Goal: Task Accomplishment & Management: Complete application form

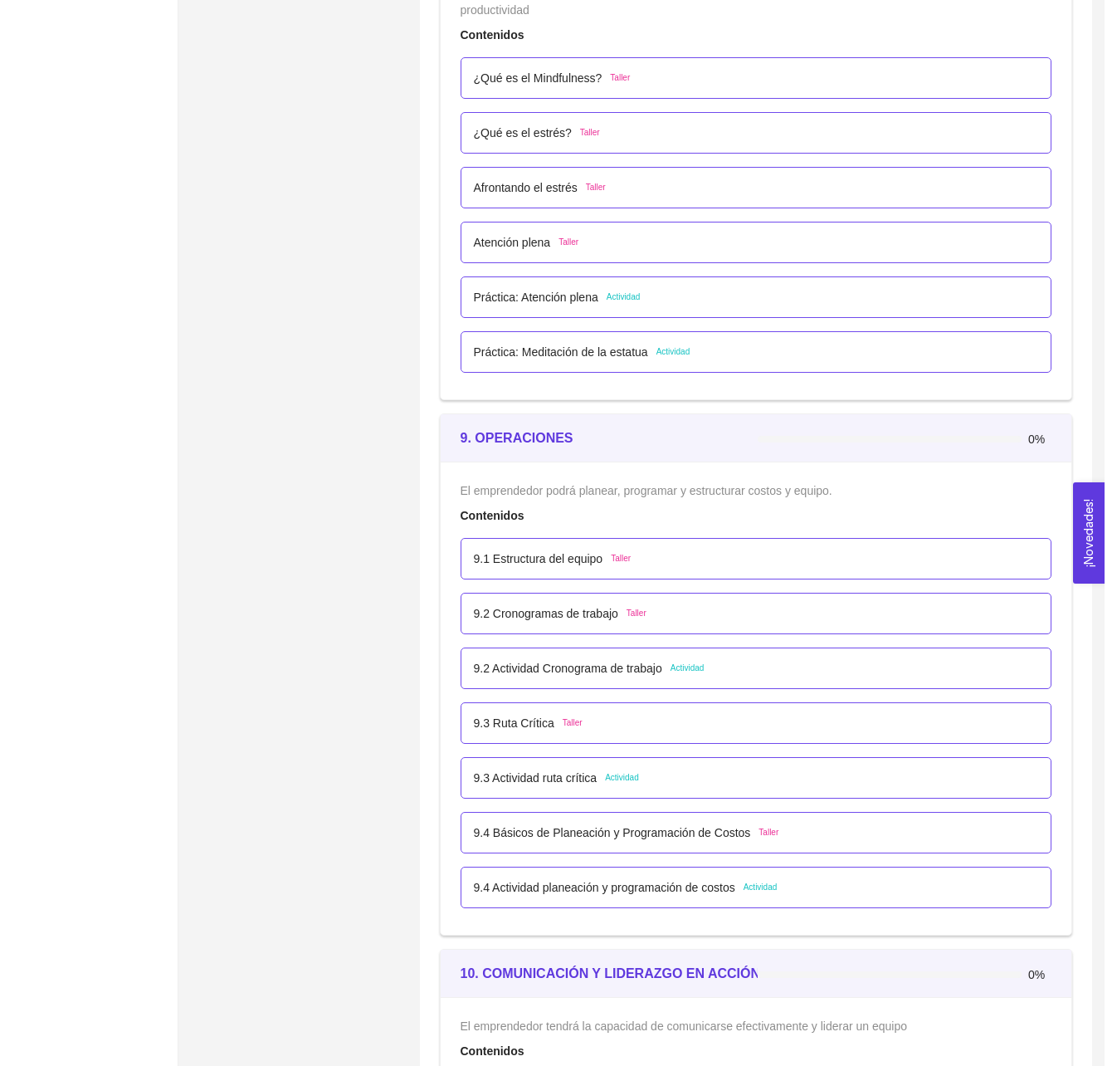
scroll to position [5183, 0]
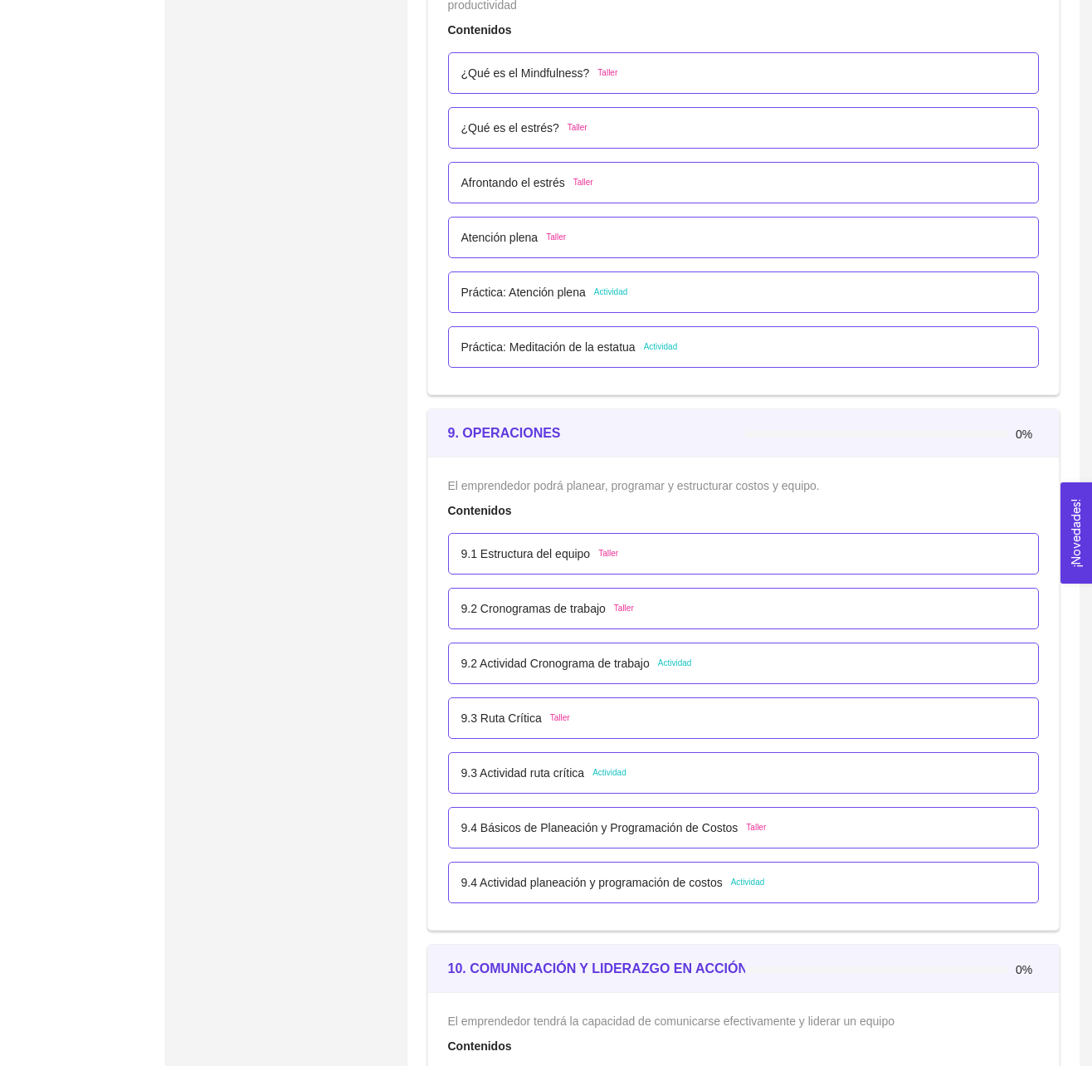
click at [604, 672] on p "9.2 Actividad Cronograma de trabajo" at bounding box center [555, 663] width 188 height 18
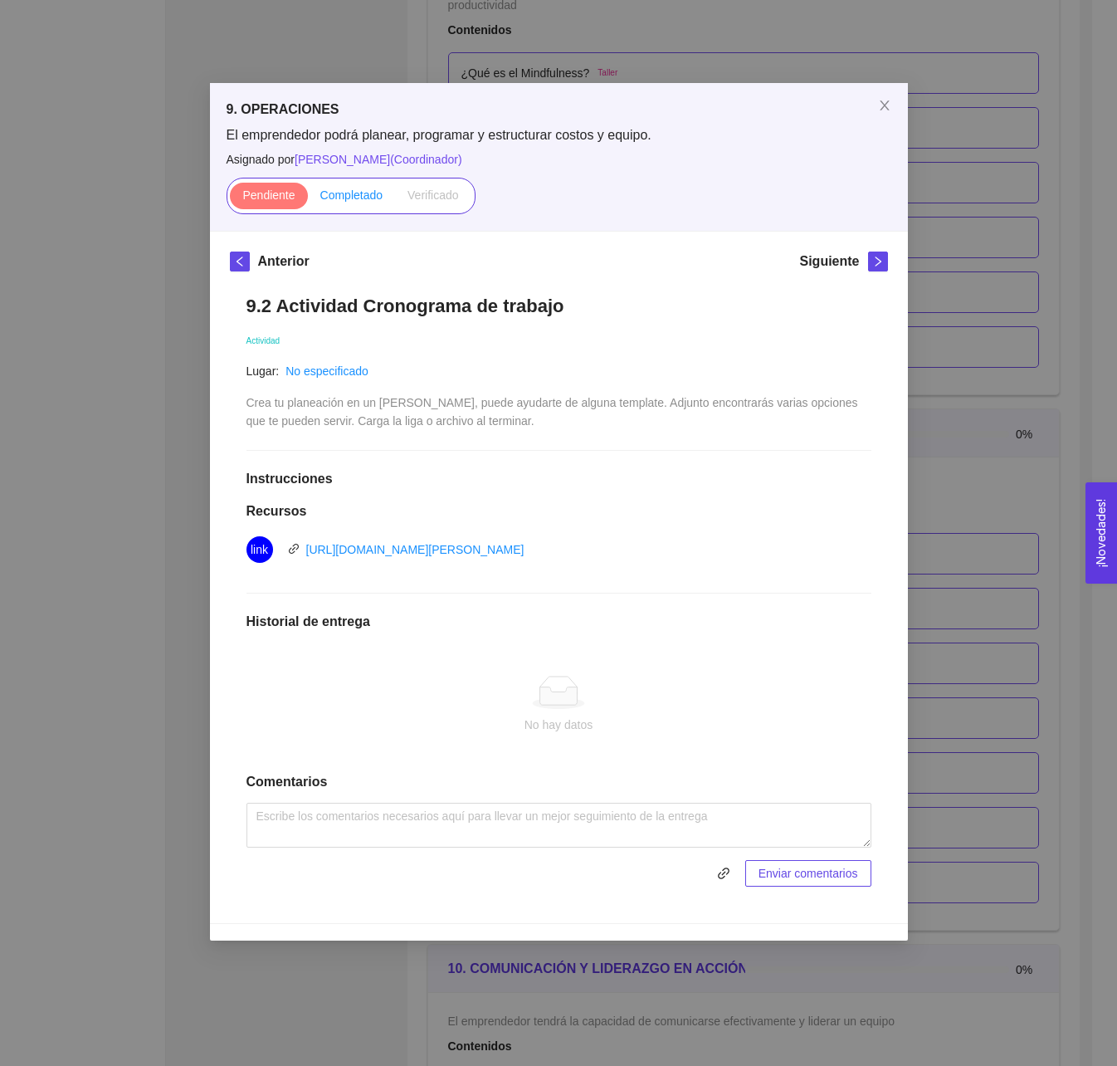
click at [349, 204] on label "Completado" at bounding box center [352, 196] width 88 height 27
click at [308, 199] on input "Completado" at bounding box center [308, 199] width 0 height 0
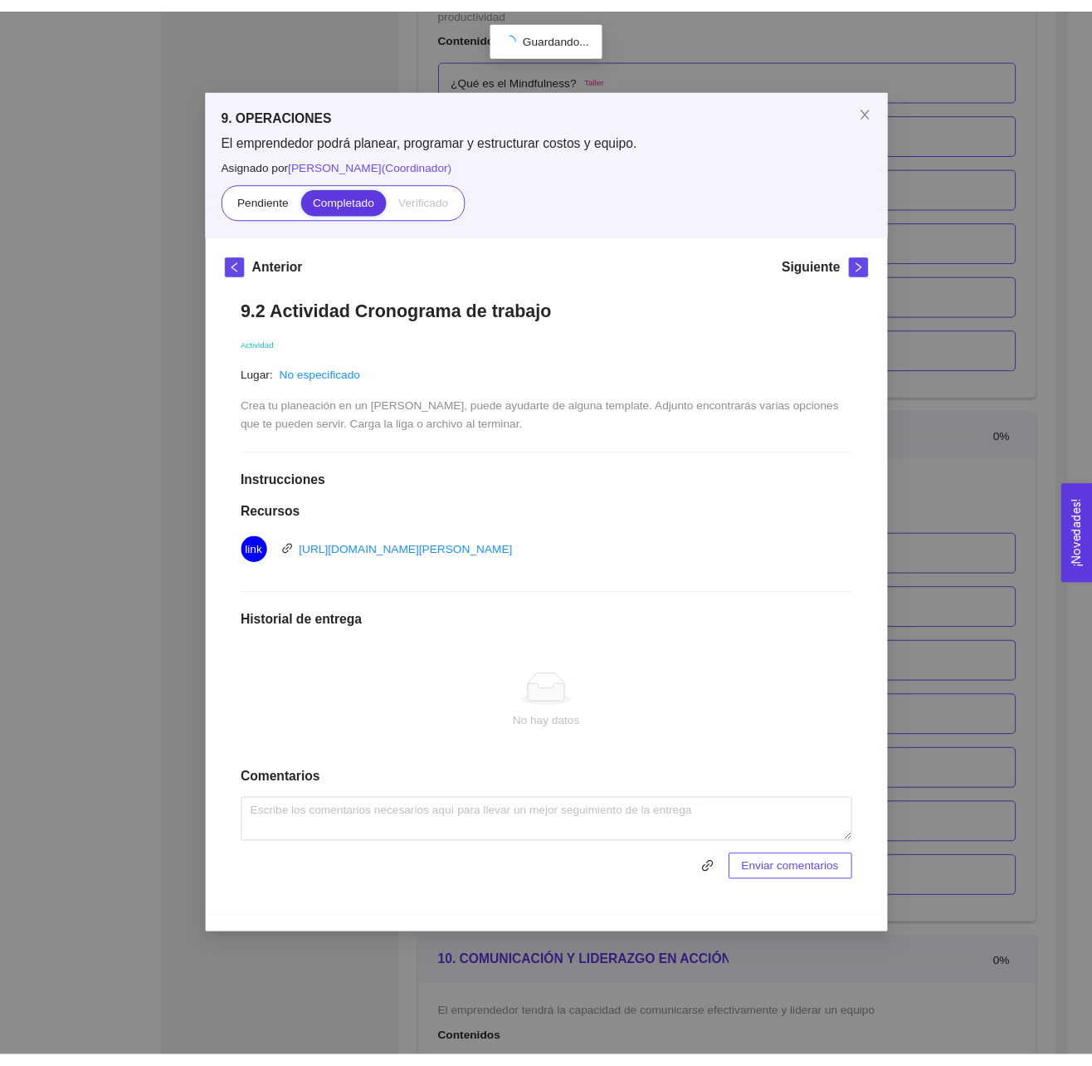
scroll to position [264, 0]
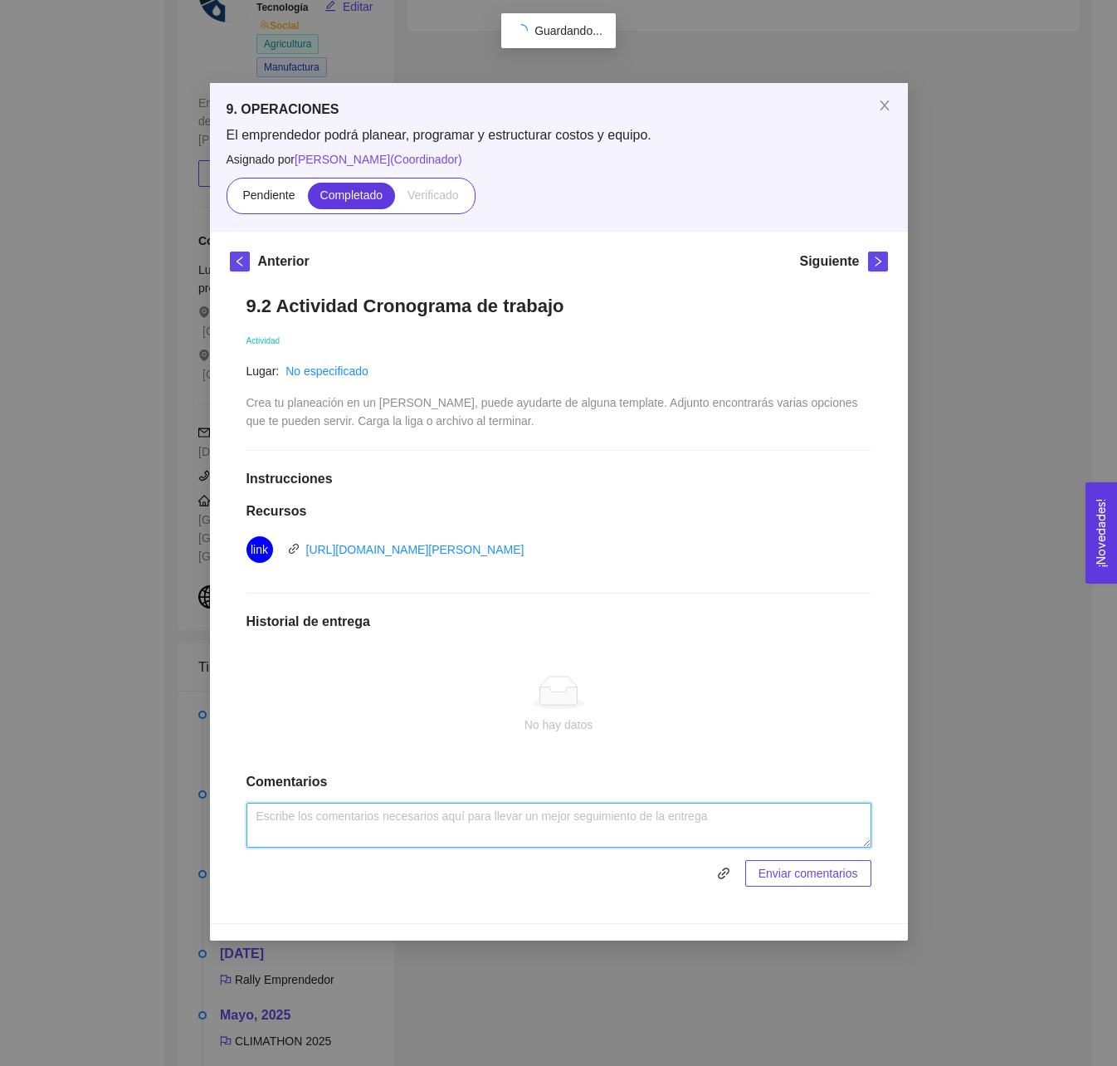
click at [387, 832] on textarea at bounding box center [558, 824] width 625 height 45
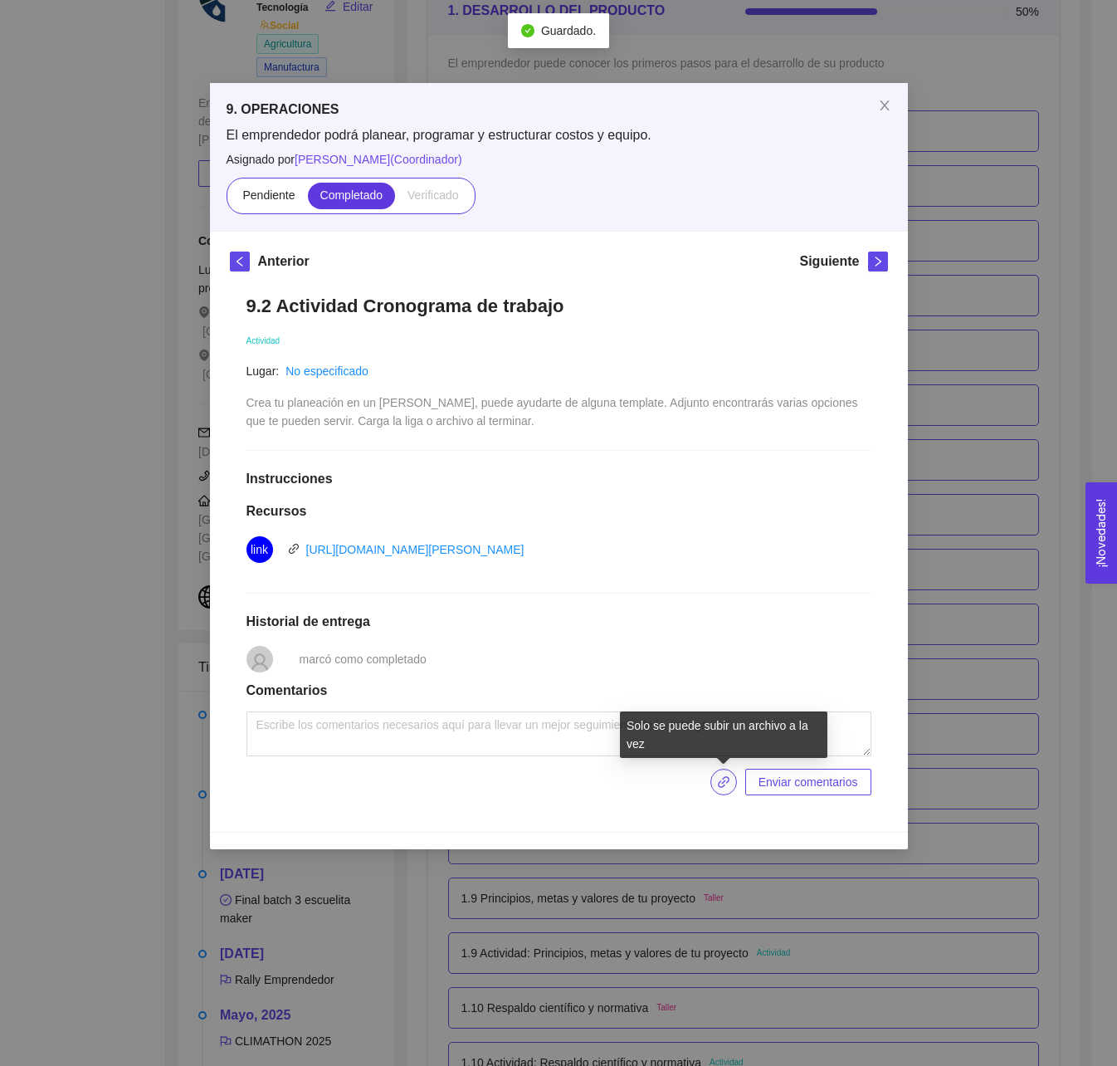
click at [729, 783] on icon "link" at bounding box center [724, 782] width 12 height 12
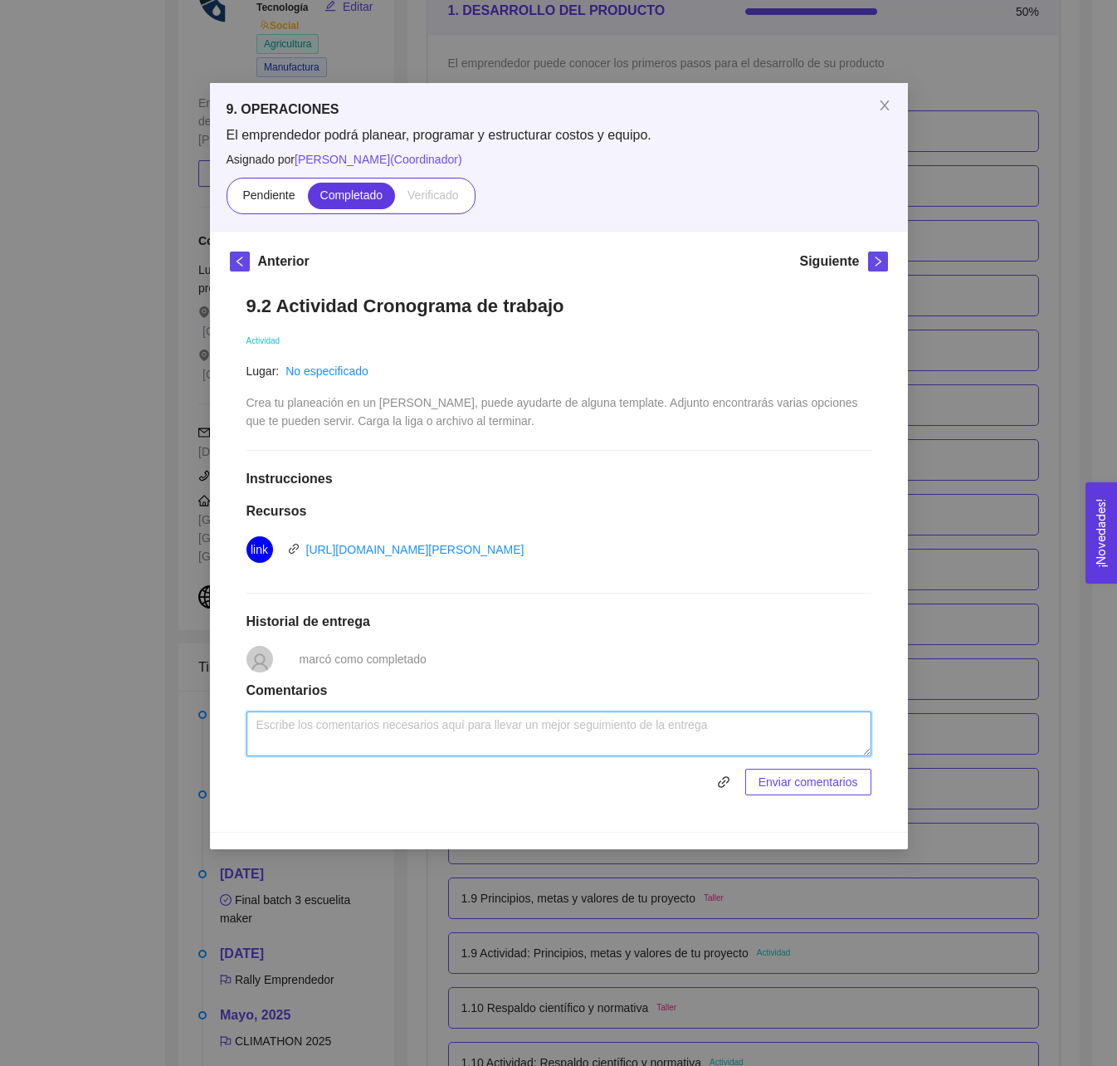
click at [417, 740] on textarea at bounding box center [558, 733] width 625 height 45
type textarea "."
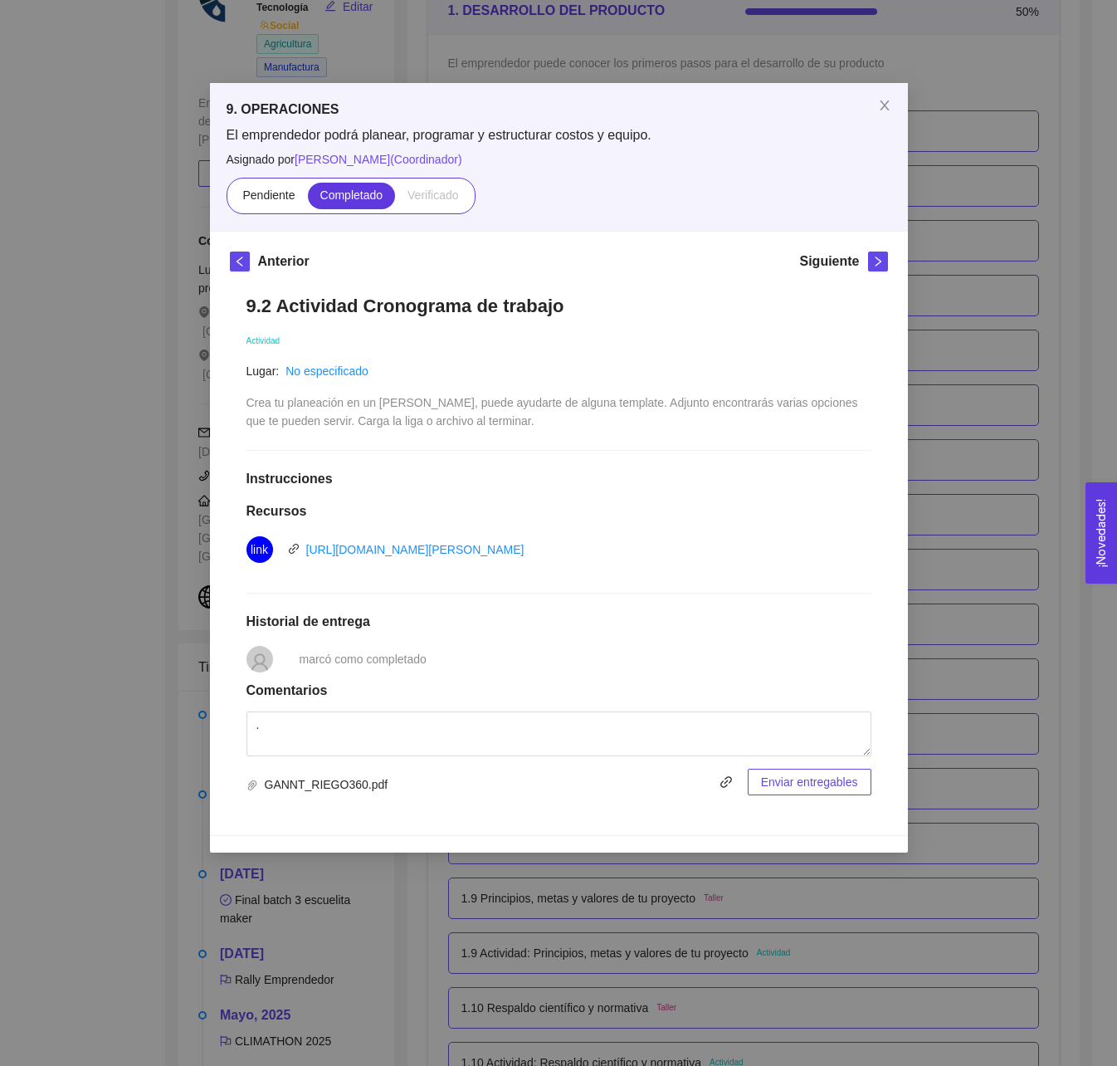
click at [785, 791] on span "Enviar entregables" at bounding box center [809, 782] width 97 height 18
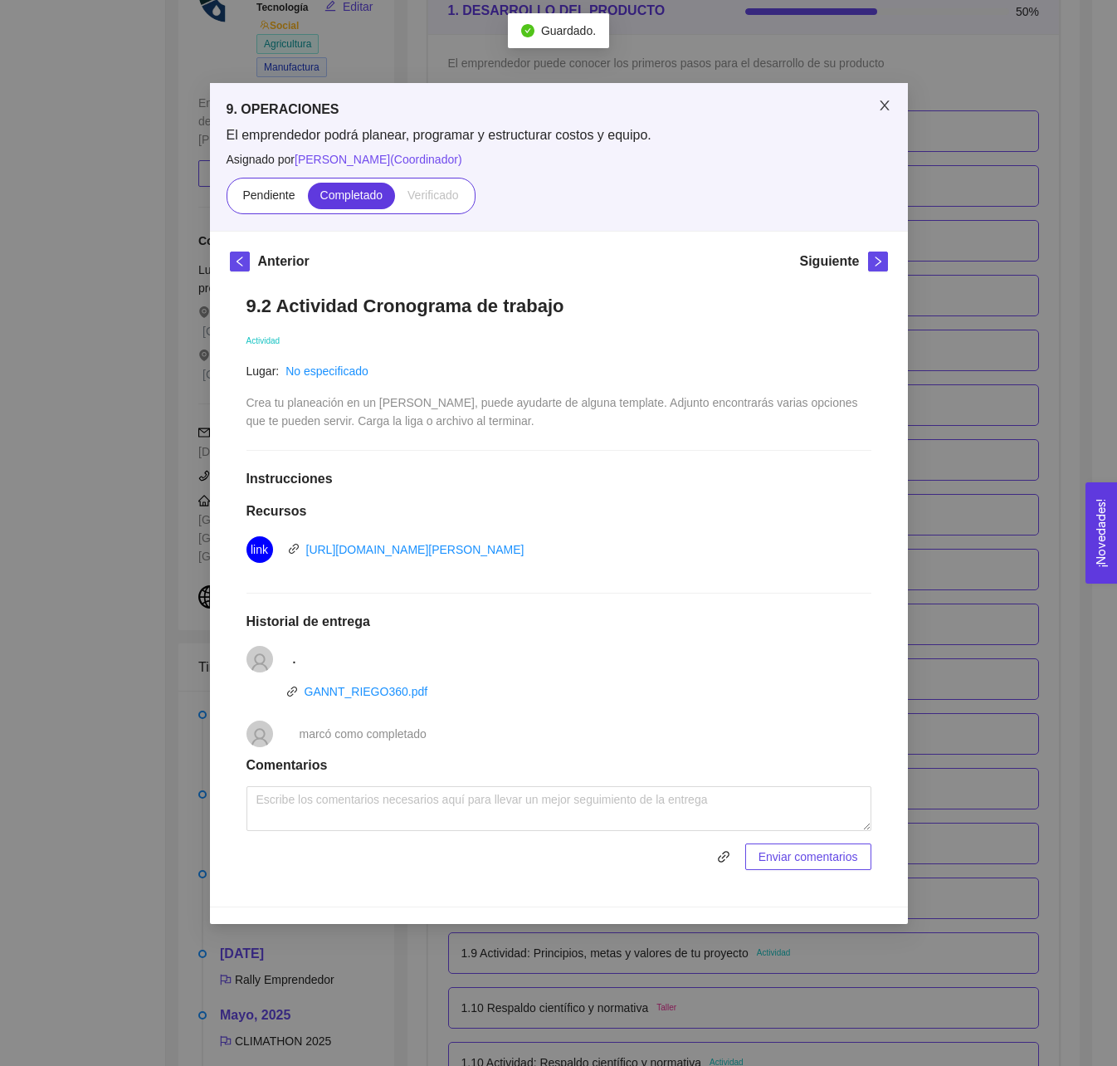
click at [881, 111] on icon "close" at bounding box center [884, 105] width 13 height 13
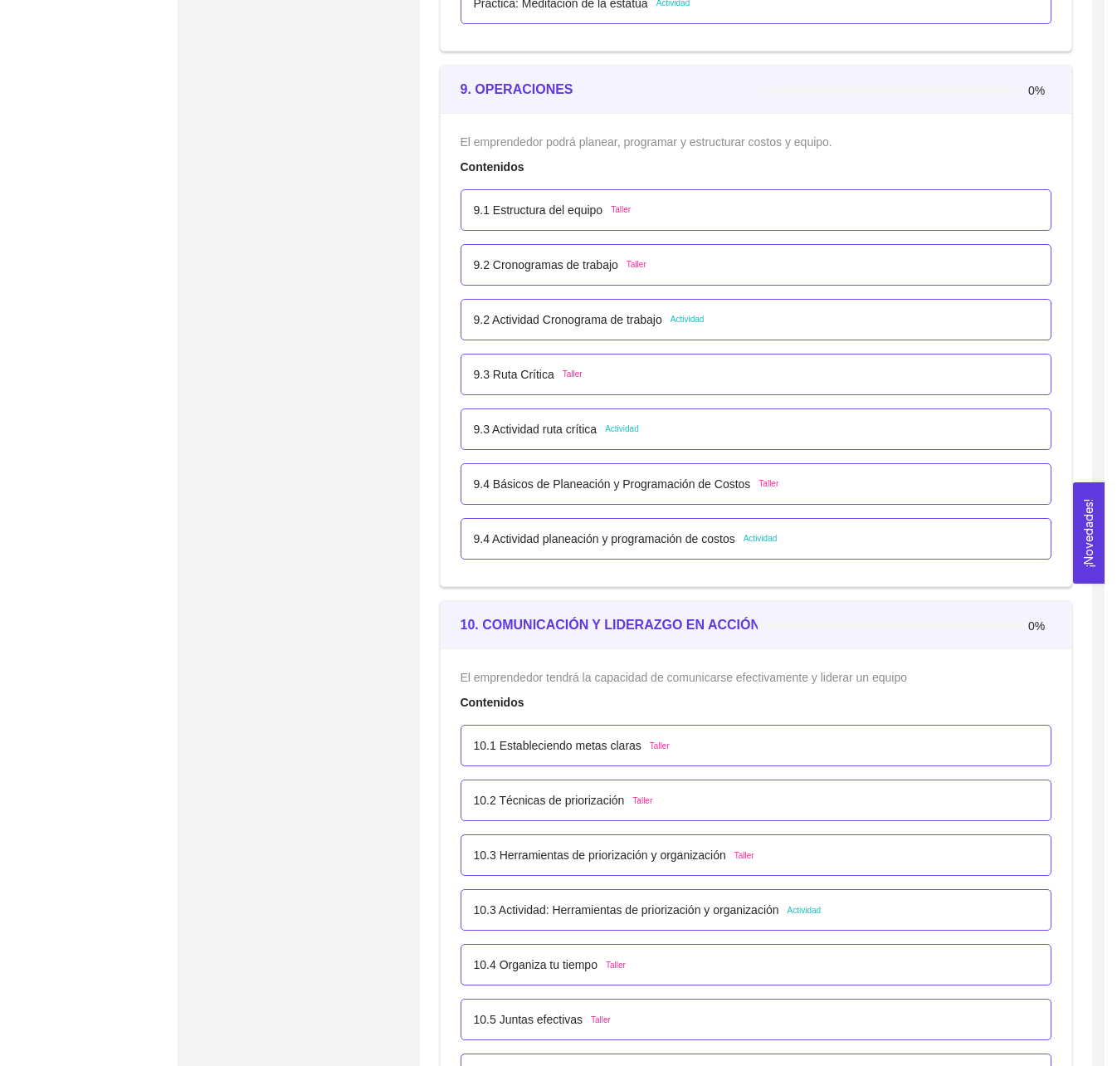
scroll to position [5524, 0]
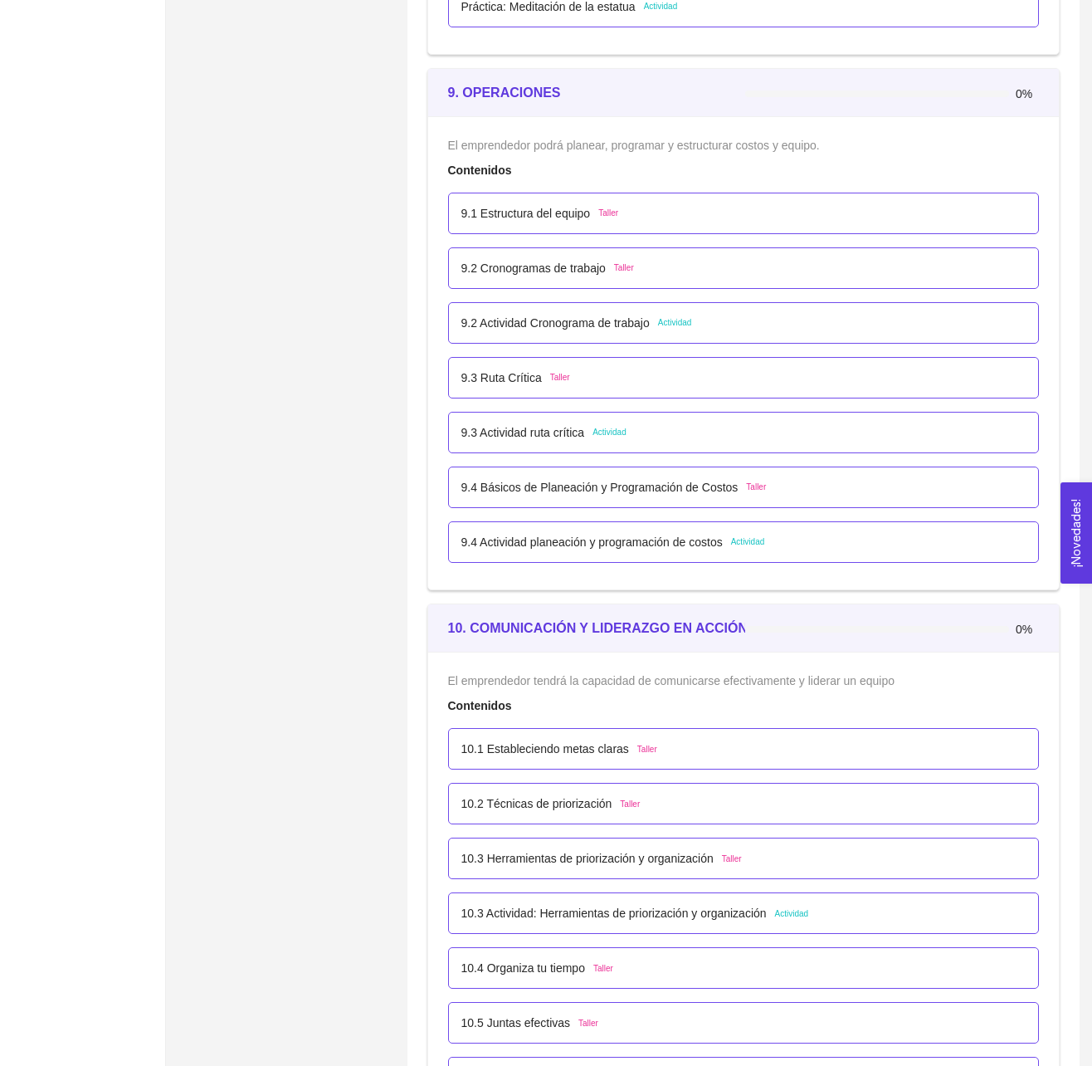
click at [622, 439] on span "Actividad" at bounding box center [610, 432] width 34 height 13
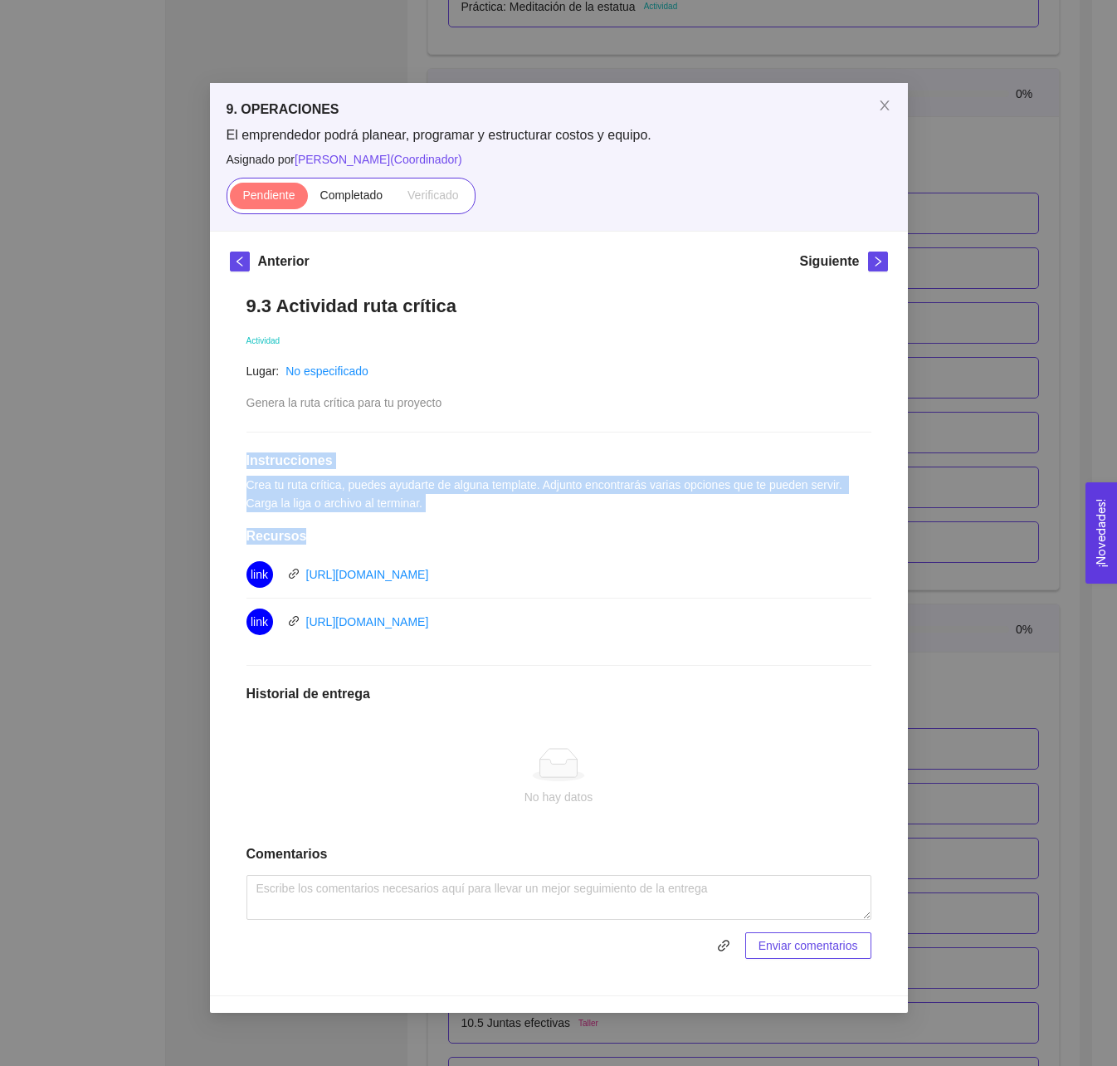
drag, startPoint x: 397, startPoint y: 516, endPoint x: 329, endPoint y: 430, distance: 109.9
click at [329, 430] on div "9.3 Actividad ruta crítica Actividad Lugar: No especificado Genera la ruta crít…" at bounding box center [559, 626] width 658 height 697
drag, startPoint x: 329, startPoint y: 430, endPoint x: 423, endPoint y: 506, distance: 121.6
click at [423, 506] on div "9.3 Actividad ruta crítica Actividad Lugar: No especificado Genera la ruta crít…" at bounding box center [559, 626] width 658 height 697
click at [412, 505] on div "9.3 Actividad ruta crítica Actividad Lugar: No especificado Genera la ruta crít…" at bounding box center [559, 626] width 658 height 697
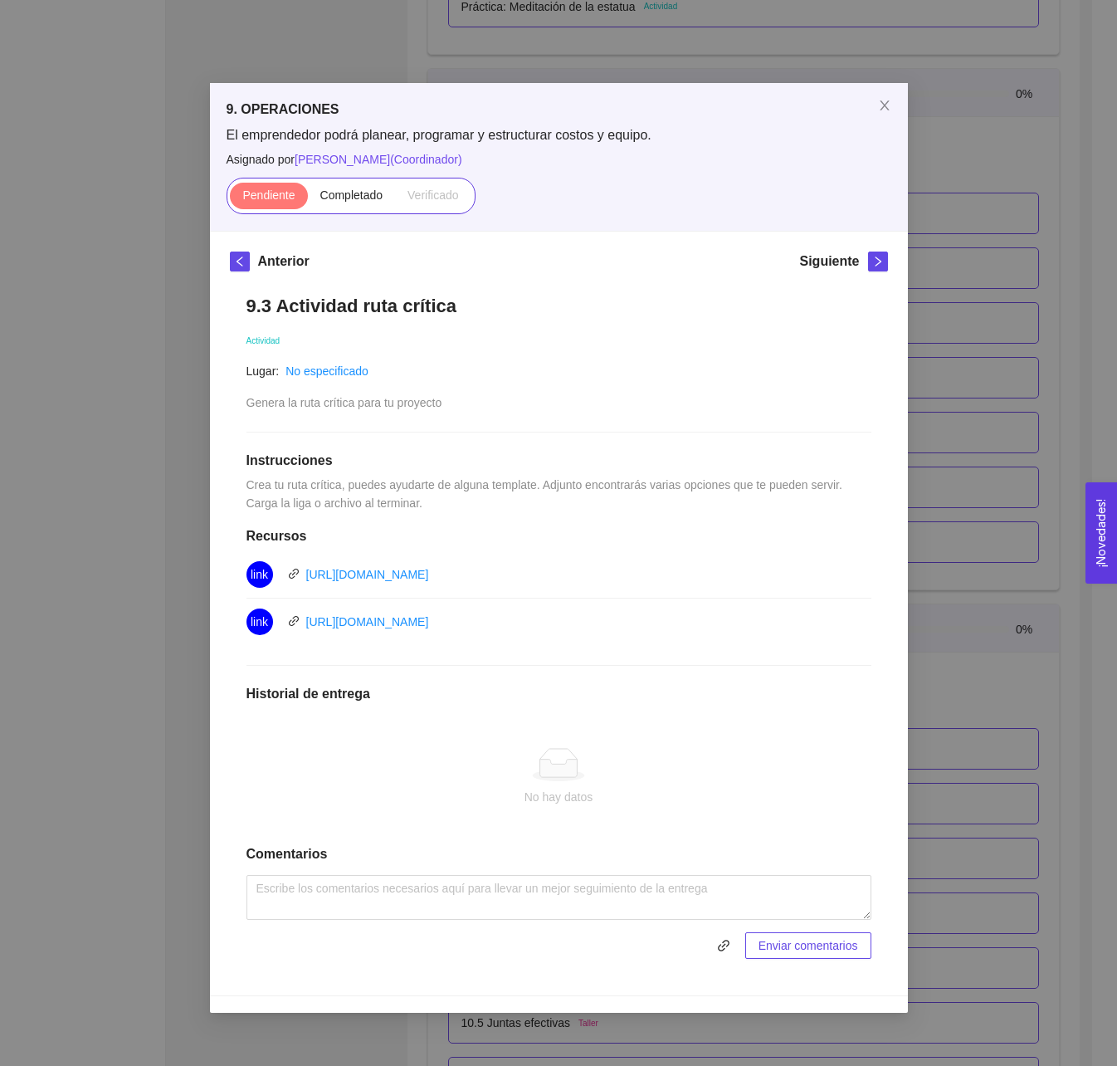
drag, startPoint x: 601, startPoint y: 632, endPoint x: 237, endPoint y: 310, distance: 485.6
click at [237, 310] on div "9.3 Actividad ruta crítica Actividad Lugar: No especificado Genera la ruta crít…" at bounding box center [559, 626] width 658 height 697
copy div "9.3 Actividad ruta crítica Actividad Lugar: No especificado Genera la ruta crít…"
click at [739, 559] on li "link [URL][DOMAIN_NAME]" at bounding box center [558, 574] width 625 height 47
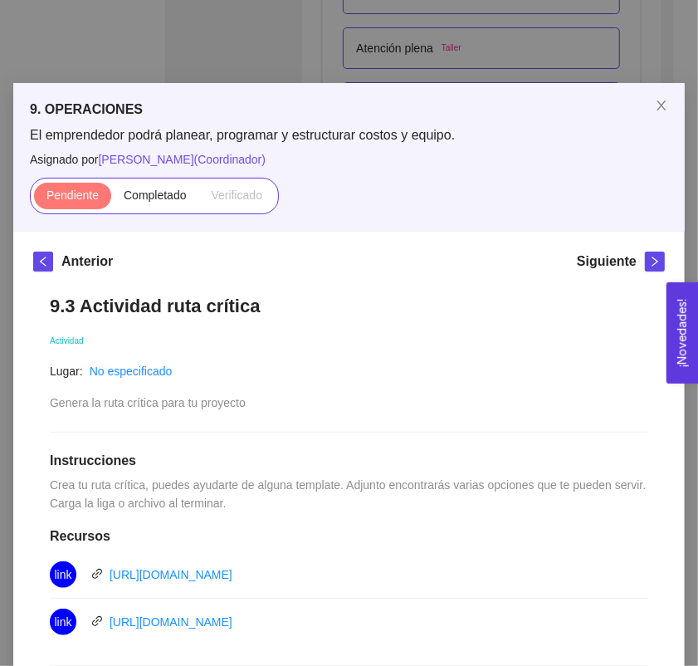
drag, startPoint x: 1019, startPoint y: 0, endPoint x: 242, endPoint y: 62, distance: 779.2
click at [241, 56] on div "9. OPERACIONES El emprendedor podrá planear, programar y estructurar costos y e…" at bounding box center [349, 333] width 698 height 666
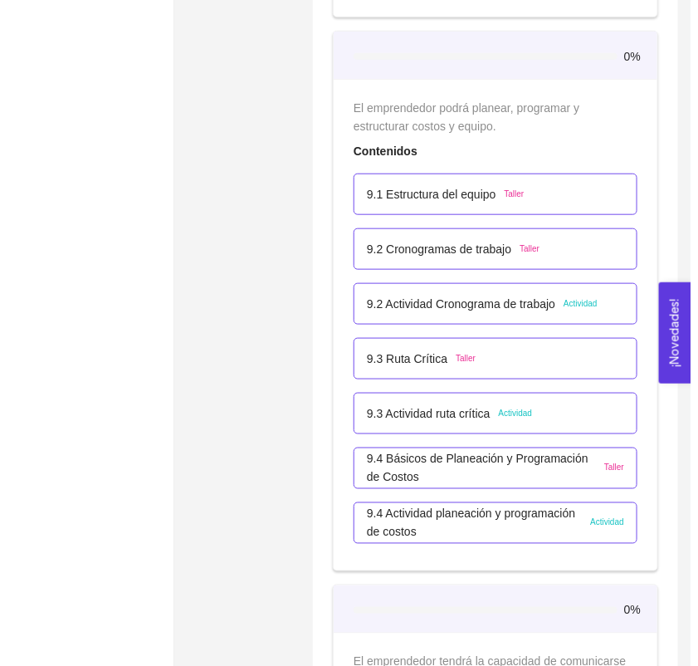
scroll to position [5693, 0]
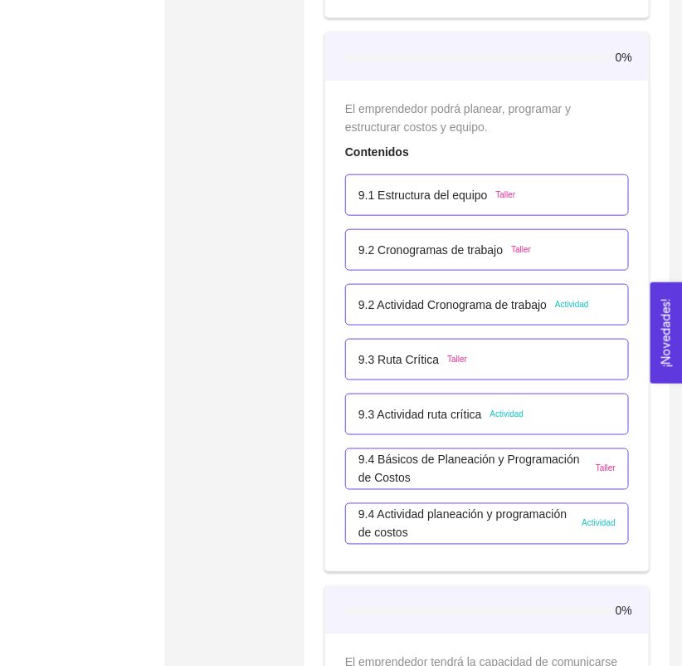
click at [449, 413] on p "9.3 Actividad ruta crítica" at bounding box center [421, 414] width 124 height 18
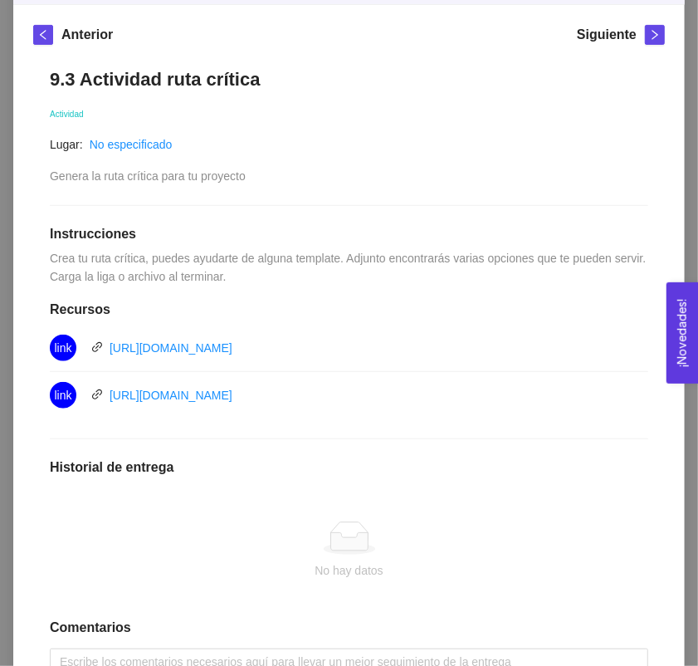
scroll to position [246, 0]
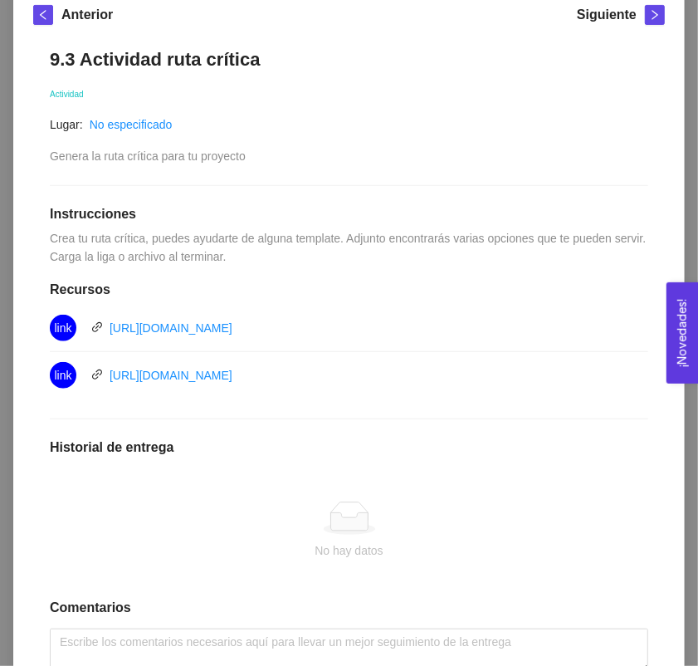
click at [220, 337] on div "link [URL][DOMAIN_NAME]" at bounding box center [236, 328] width 373 height 27
click at [224, 334] on link "[URL][DOMAIN_NAME]" at bounding box center [171, 327] width 123 height 13
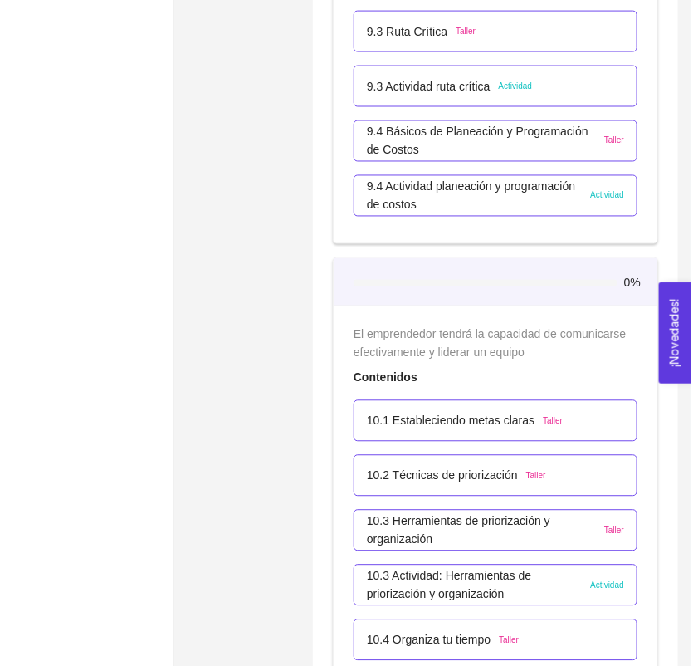
scroll to position [6047, 0]
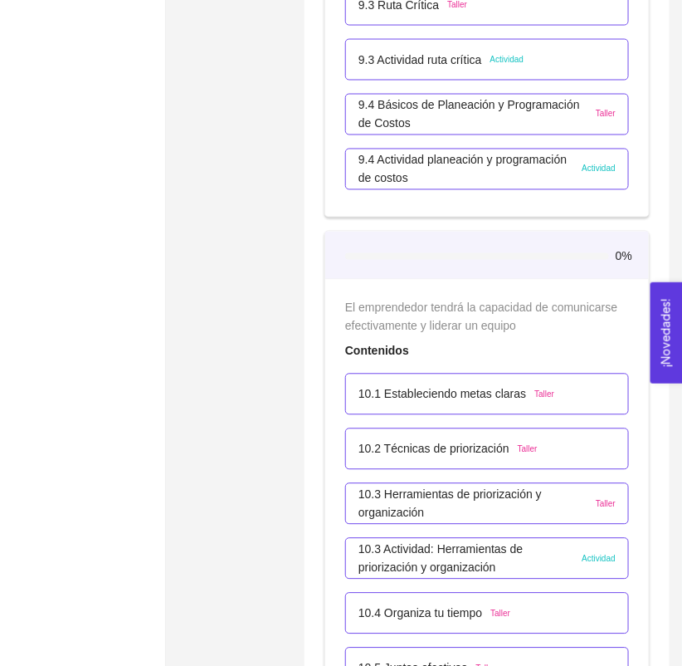
click at [419, 72] on div "9.3 Actividad ruta crítica Actividad" at bounding box center [487, 59] width 284 height 41
click at [413, 61] on p "9.3 Actividad ruta crítica" at bounding box center [421, 60] width 124 height 18
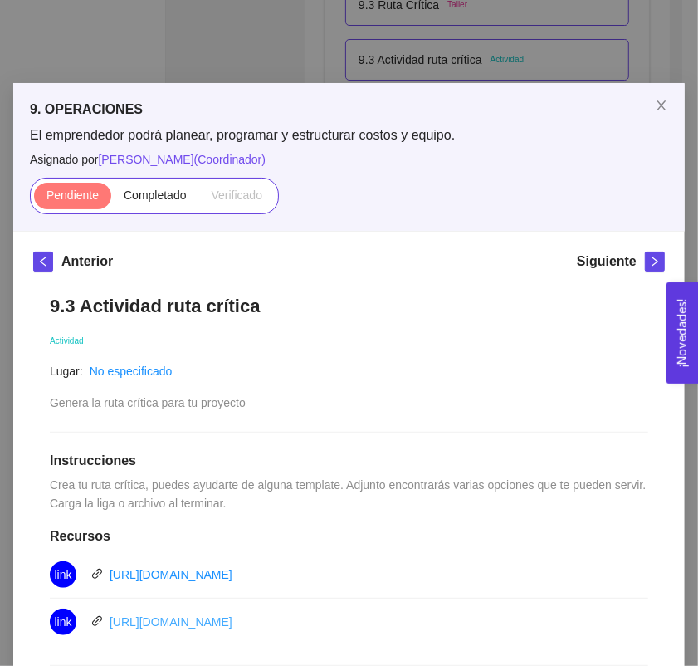
click at [171, 627] on link "[URL][DOMAIN_NAME]" at bounding box center [171, 621] width 123 height 13
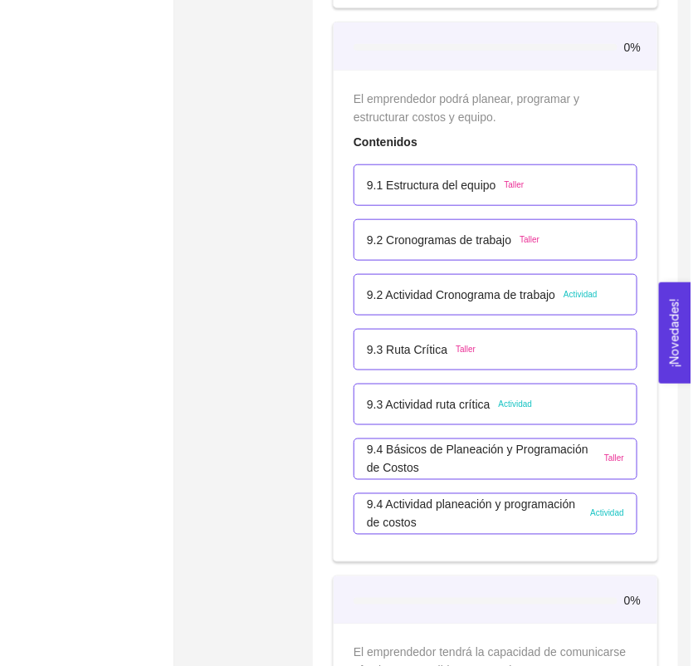
scroll to position [5716, 0]
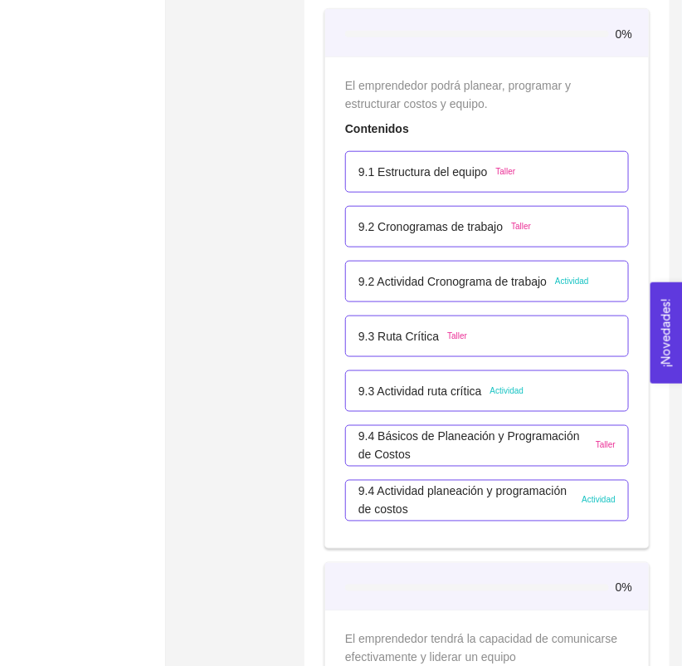
click at [494, 400] on div "9.3 Actividad ruta crítica Actividad" at bounding box center [441, 391] width 165 height 18
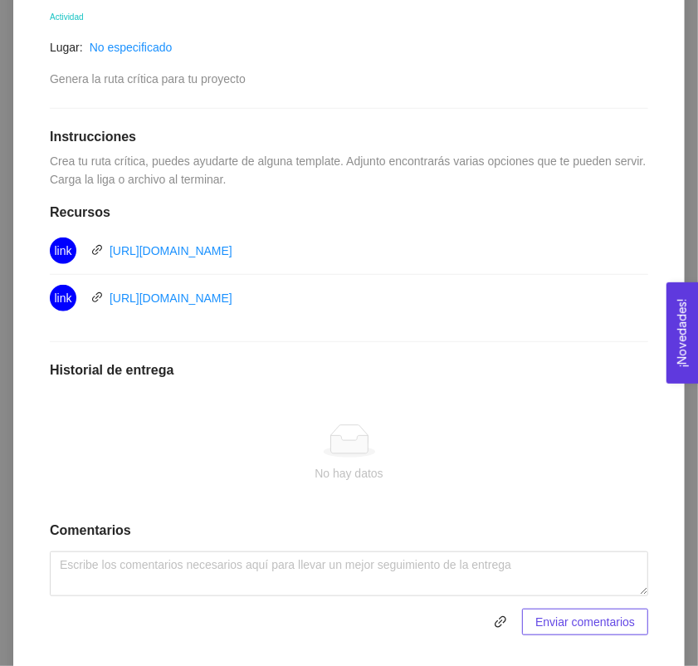
scroll to position [367, 0]
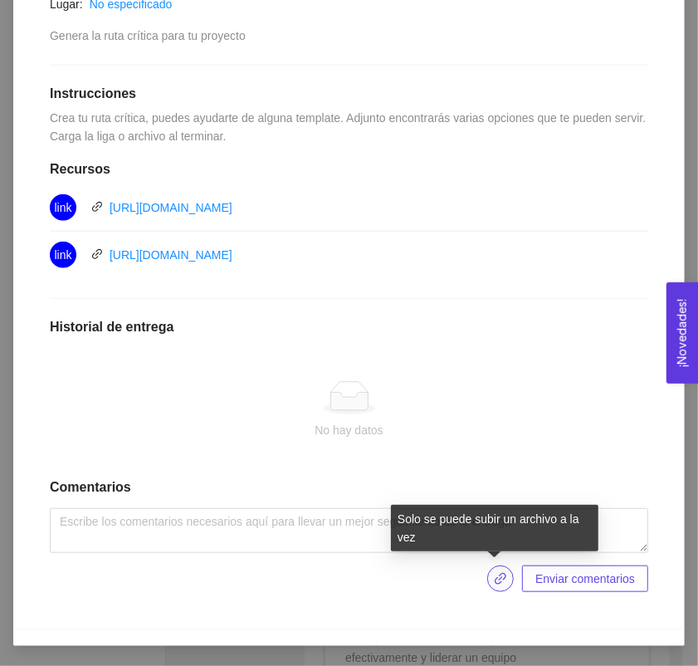
click at [499, 571] on button "button" at bounding box center [500, 578] width 27 height 27
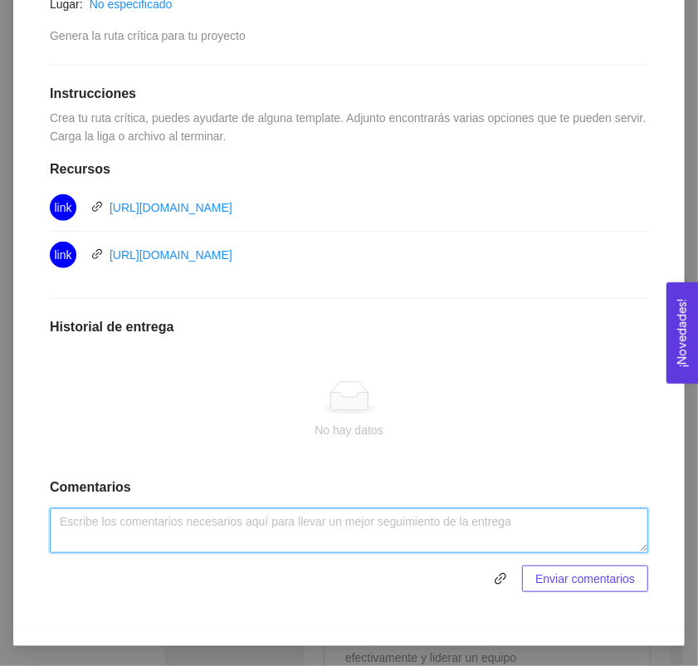
click at [241, 515] on textarea at bounding box center [349, 530] width 598 height 45
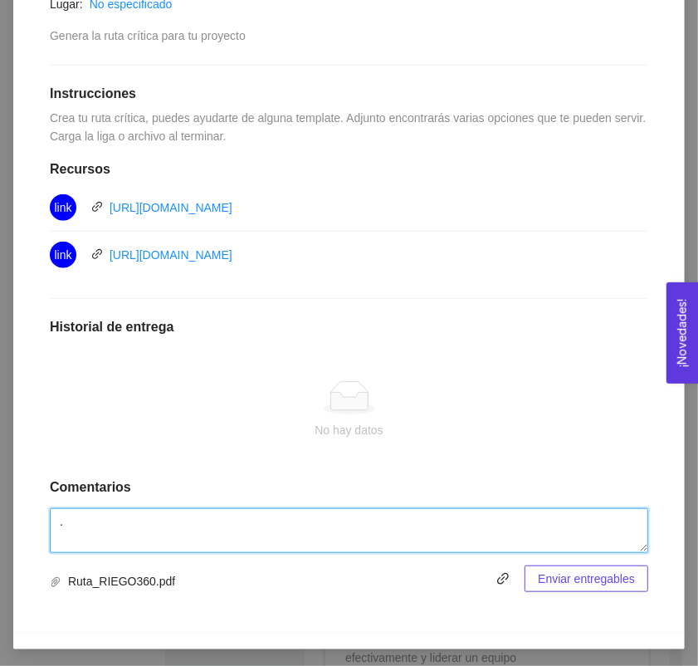
type textarea "."
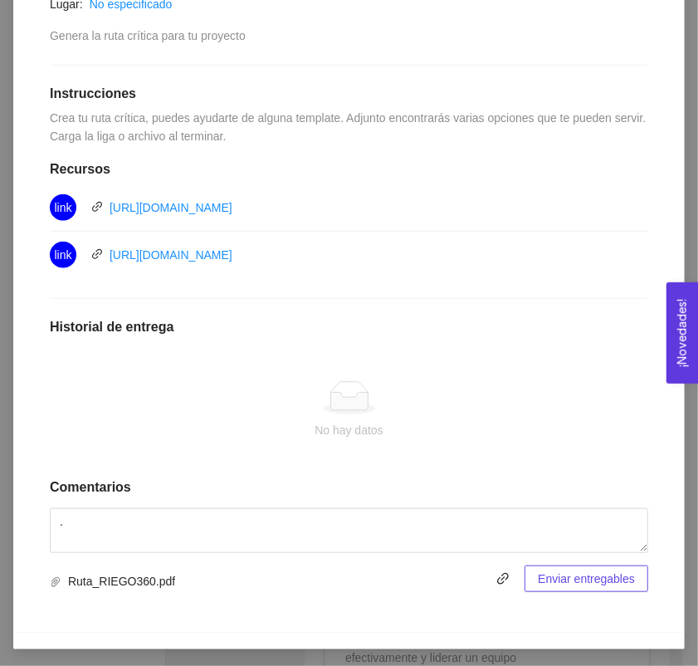
click at [564, 577] on span "Enviar entregables" at bounding box center [586, 578] width 97 height 18
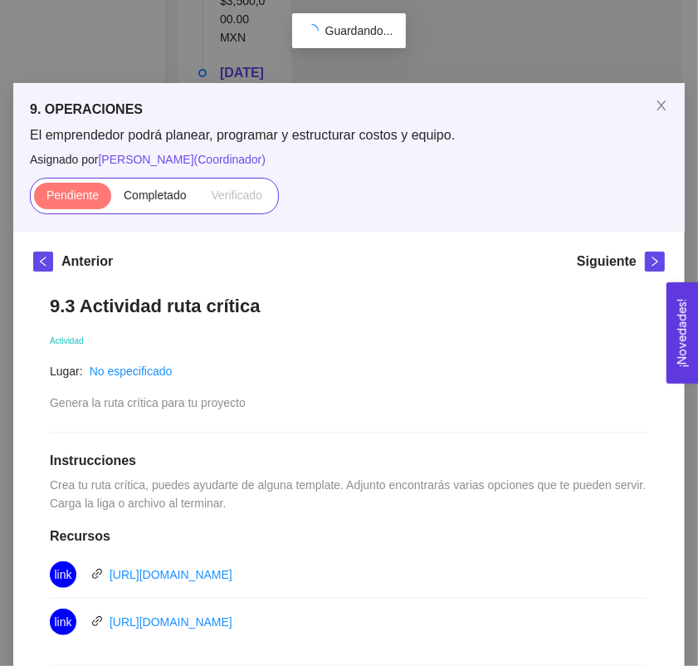
scroll to position [1289, 0]
click at [135, 195] on span "Completado" at bounding box center [155, 194] width 63 height 13
click at [111, 199] on input "Completado" at bounding box center [111, 199] width 0 height 0
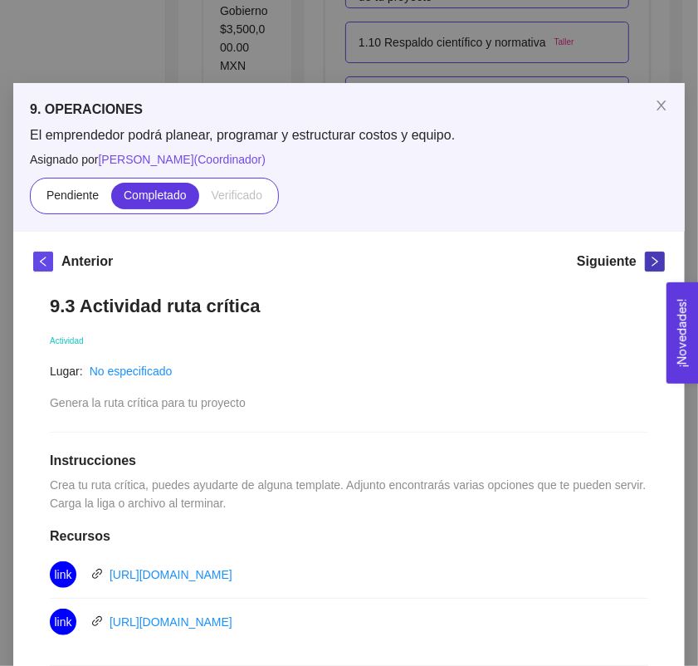
click at [652, 260] on icon "right" at bounding box center [655, 261] width 6 height 10
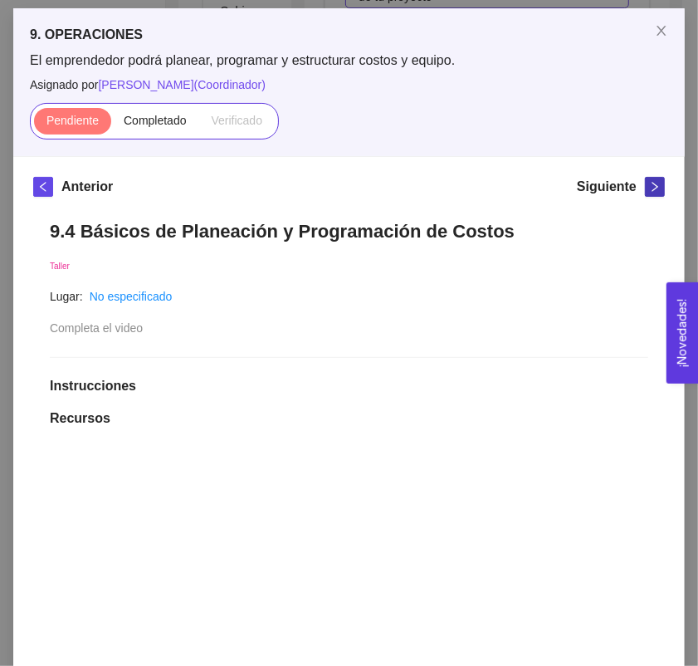
scroll to position [73, 0]
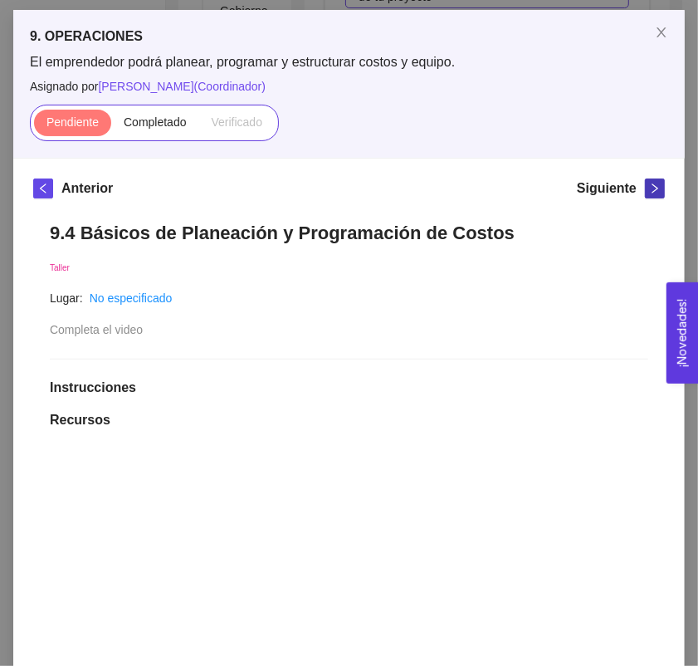
click at [649, 193] on icon "right" at bounding box center [655, 189] width 12 height 12
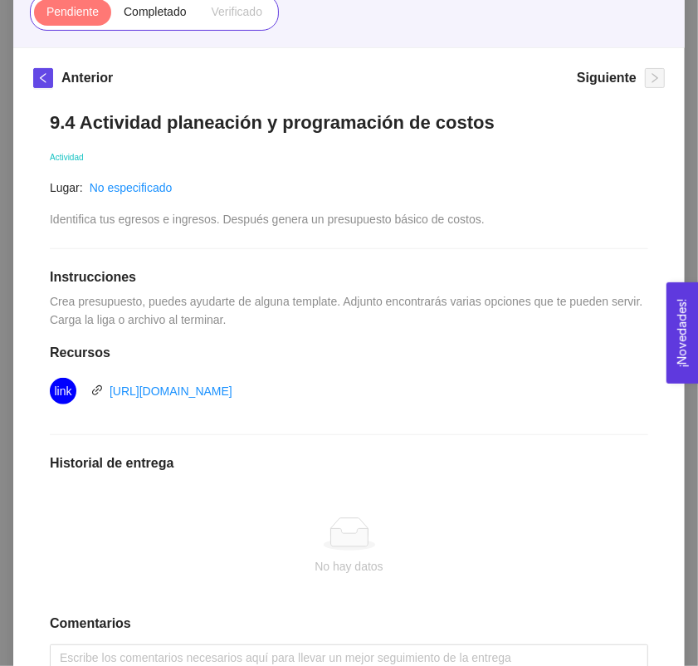
scroll to position [191, 0]
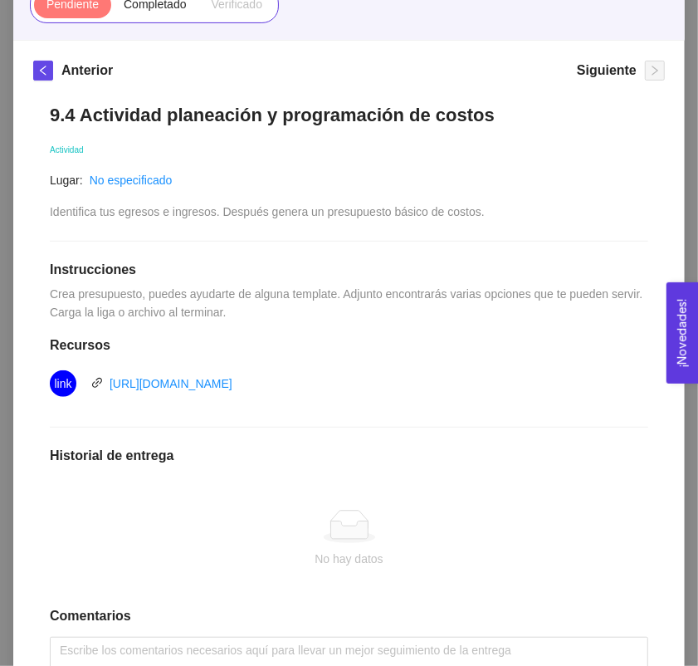
drag, startPoint x: 32, startPoint y: 110, endPoint x: 437, endPoint y: 388, distance: 491.9
click at [437, 388] on div "9.4 Actividad planeación y programación de costos Actividad Lugar: No especific…" at bounding box center [349, 412] width 632 height 650
copy div "9.4 Actividad planeación y programación de costos Actividad Lugar: No especific…"
click at [239, 159] on div "9.4 Actividad planeación y programación de costos Actividad Lugar: No especific…" at bounding box center [349, 412] width 632 height 650
click at [137, 383] on link "https://create.microsoft.com/es-es/templates/presupuestos" at bounding box center [171, 383] width 123 height 13
